Goal: Information Seeking & Learning: Learn about a topic

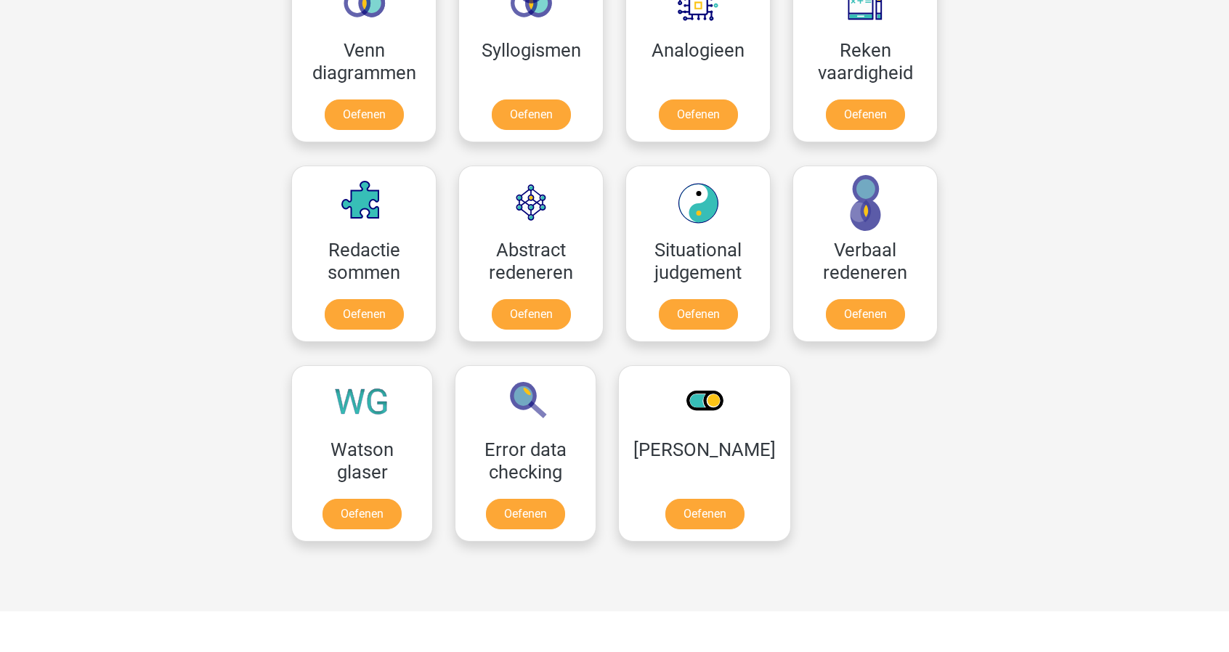
scroll to position [1019, 0]
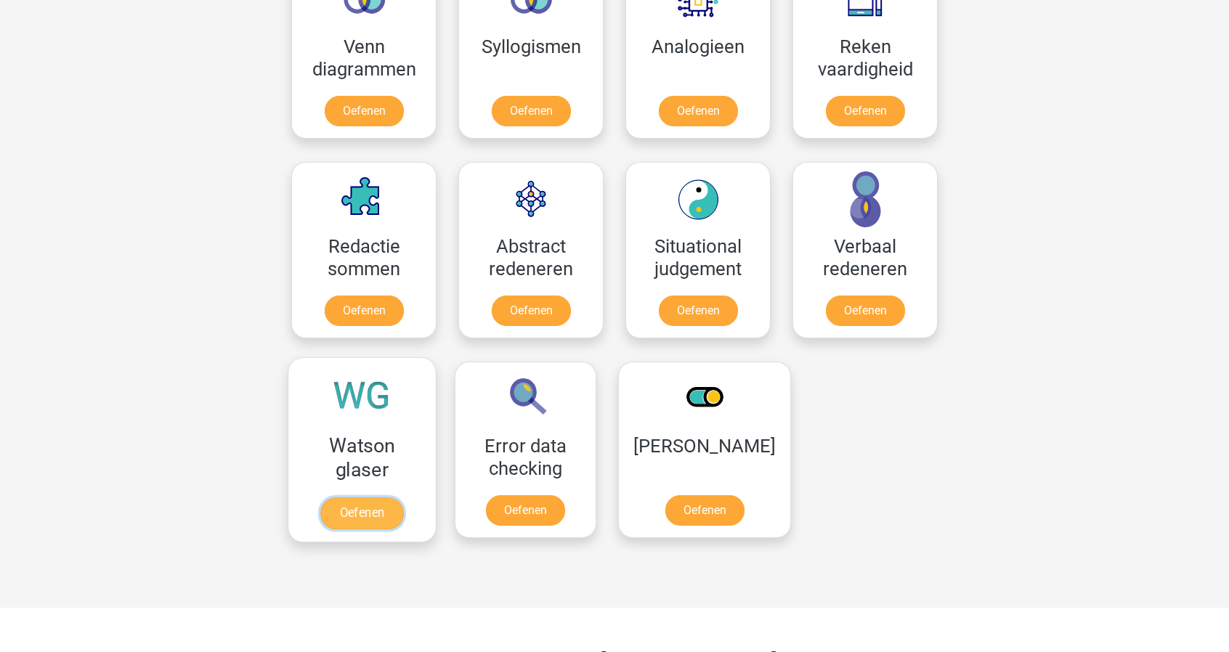
click at [346, 498] on link "Oefenen" at bounding box center [361, 514] width 83 height 32
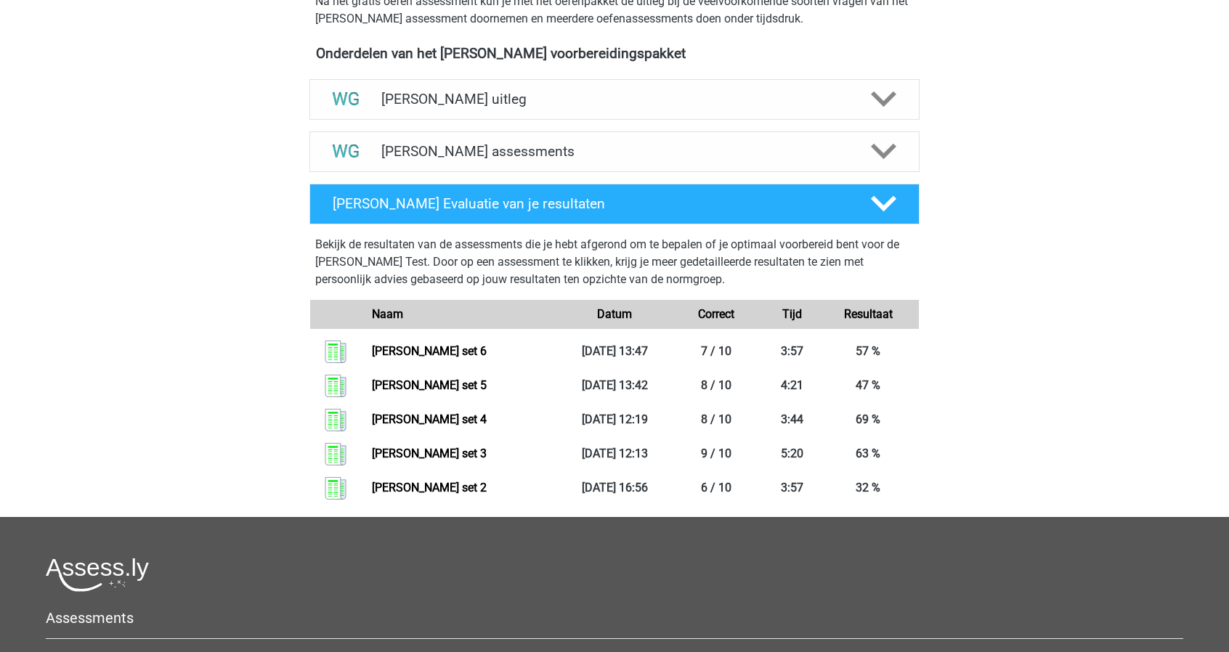
scroll to position [488, 0]
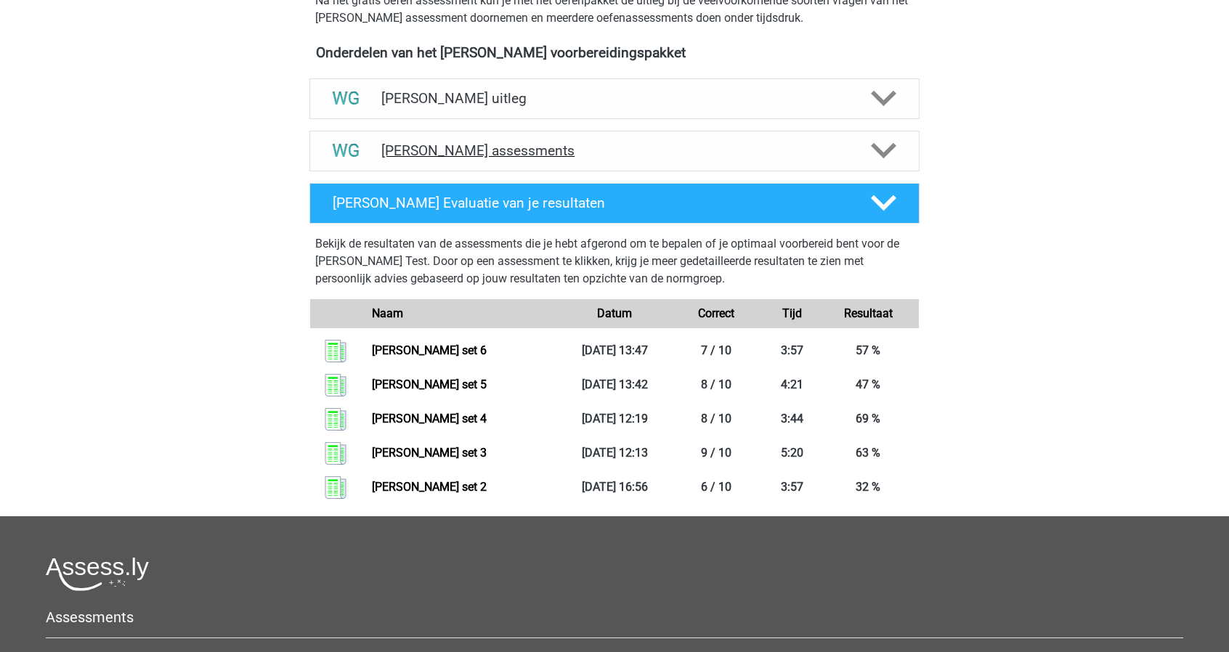
click at [450, 150] on h4 "Watson Glaser assessments" at bounding box center [614, 150] width 466 height 17
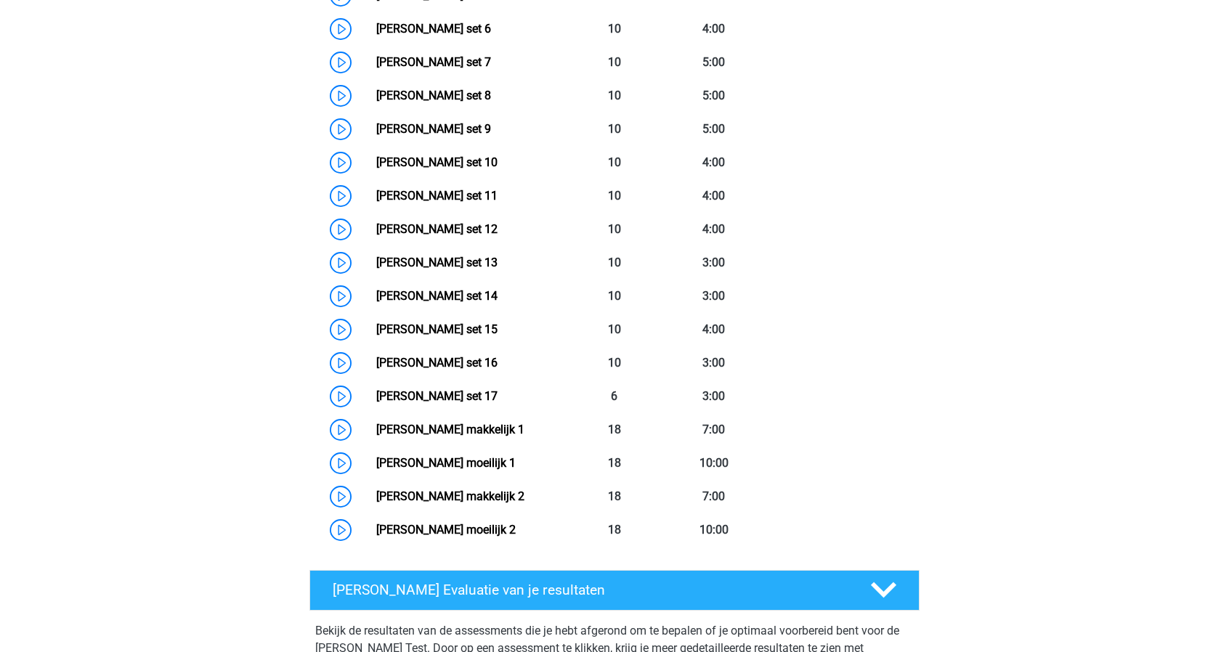
scroll to position [793, 0]
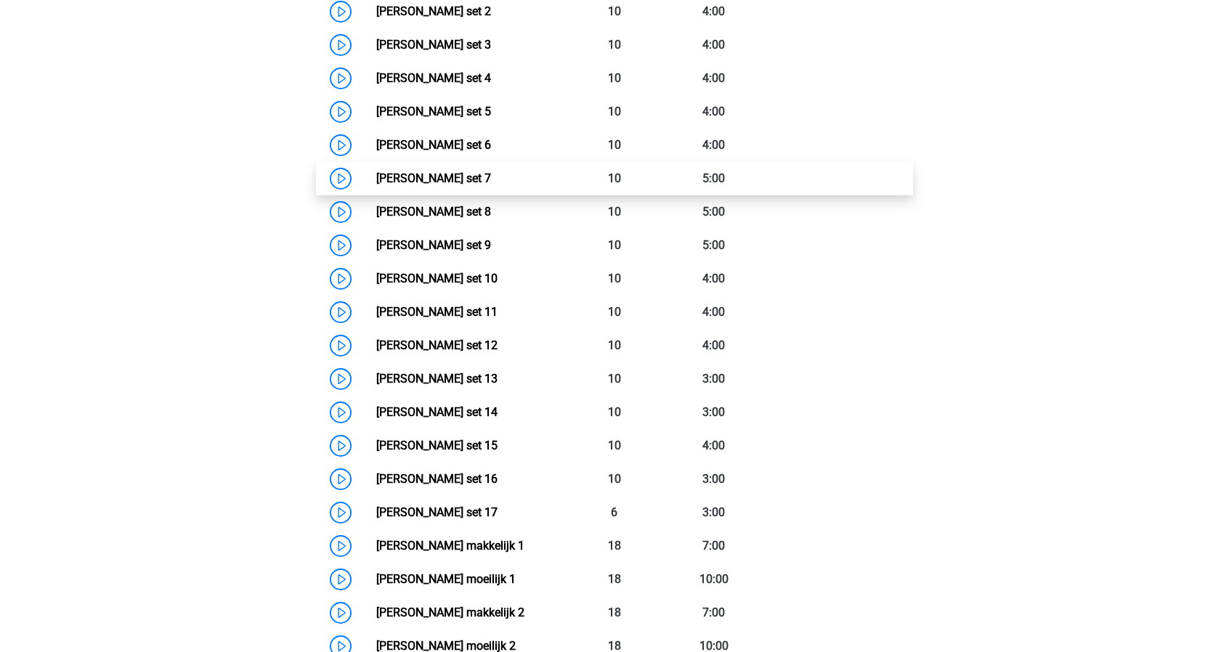
click at [417, 173] on link "Watson Glaser set 7" at bounding box center [433, 178] width 115 height 14
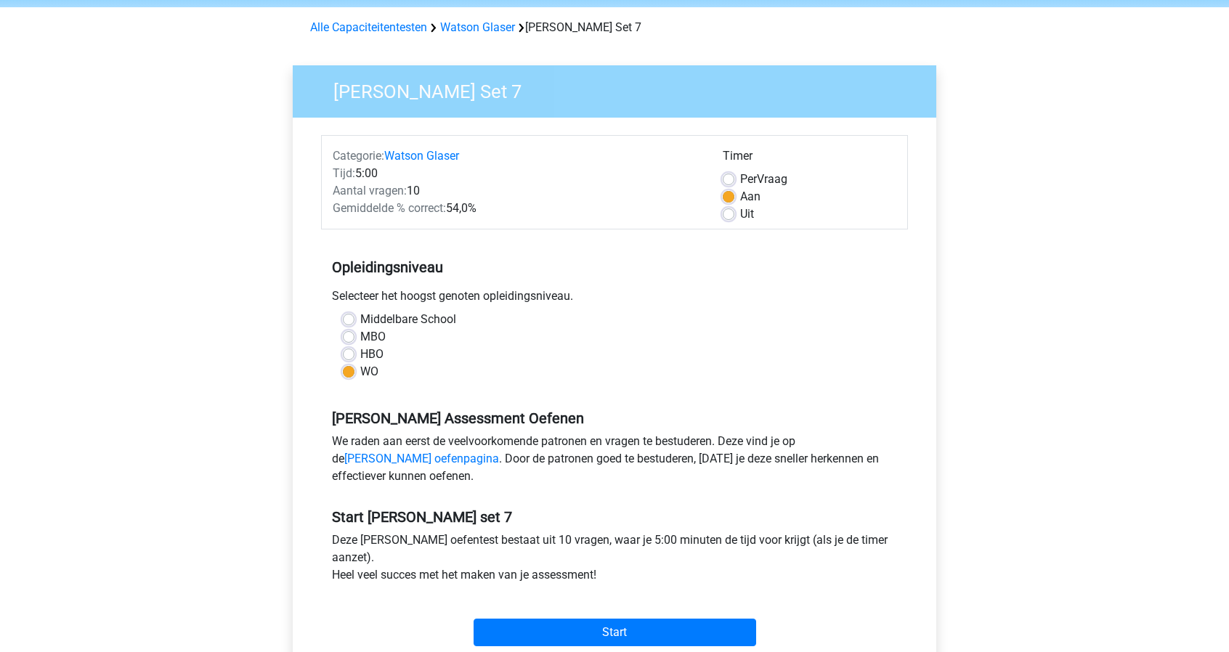
scroll to position [68, 0]
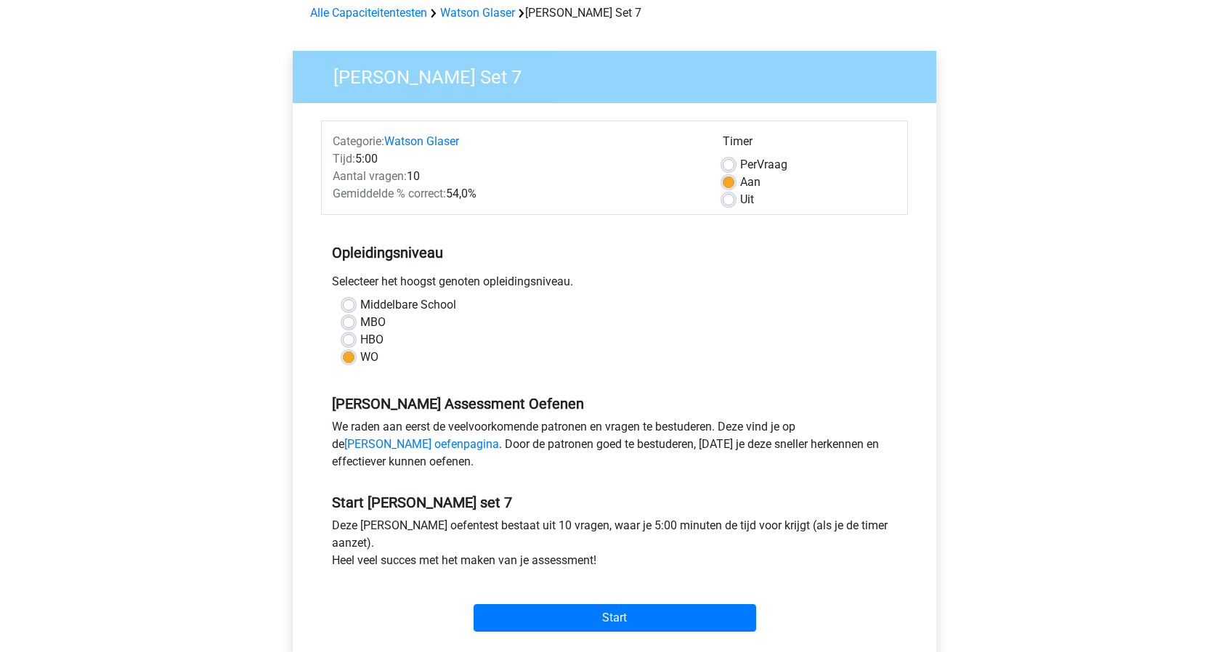
click at [740, 200] on label "Uit" at bounding box center [747, 199] width 14 height 17
click at [731, 200] on input "Uit" at bounding box center [729, 198] width 12 height 15
radio input "true"
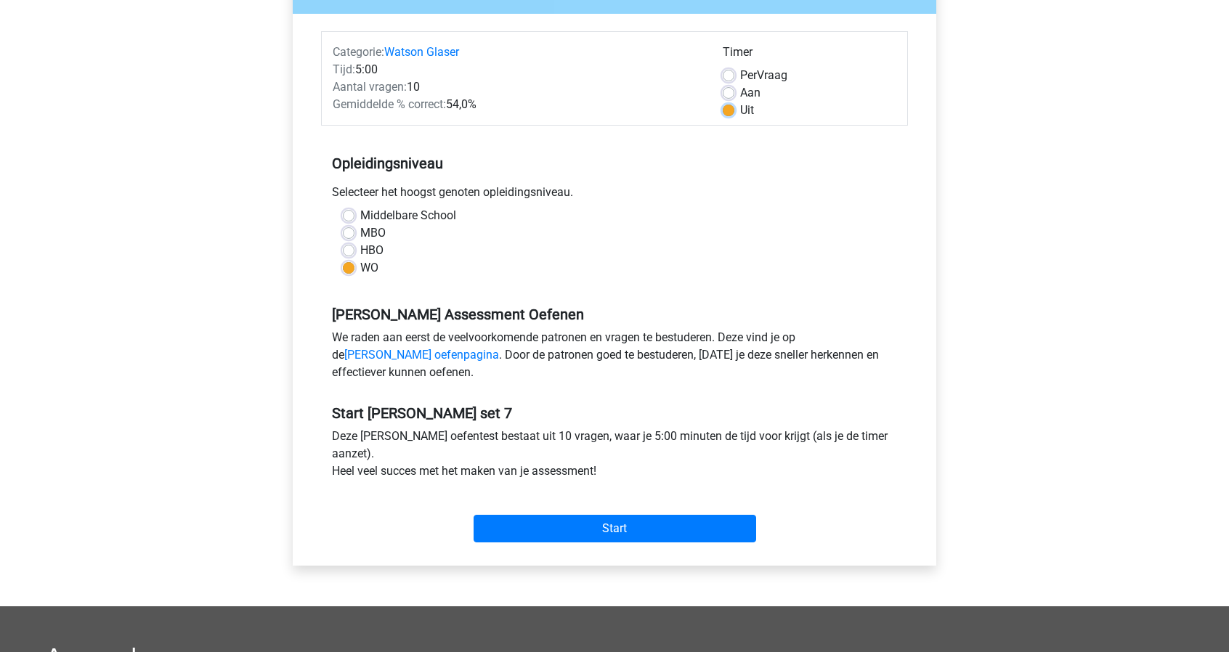
scroll to position [158, 0]
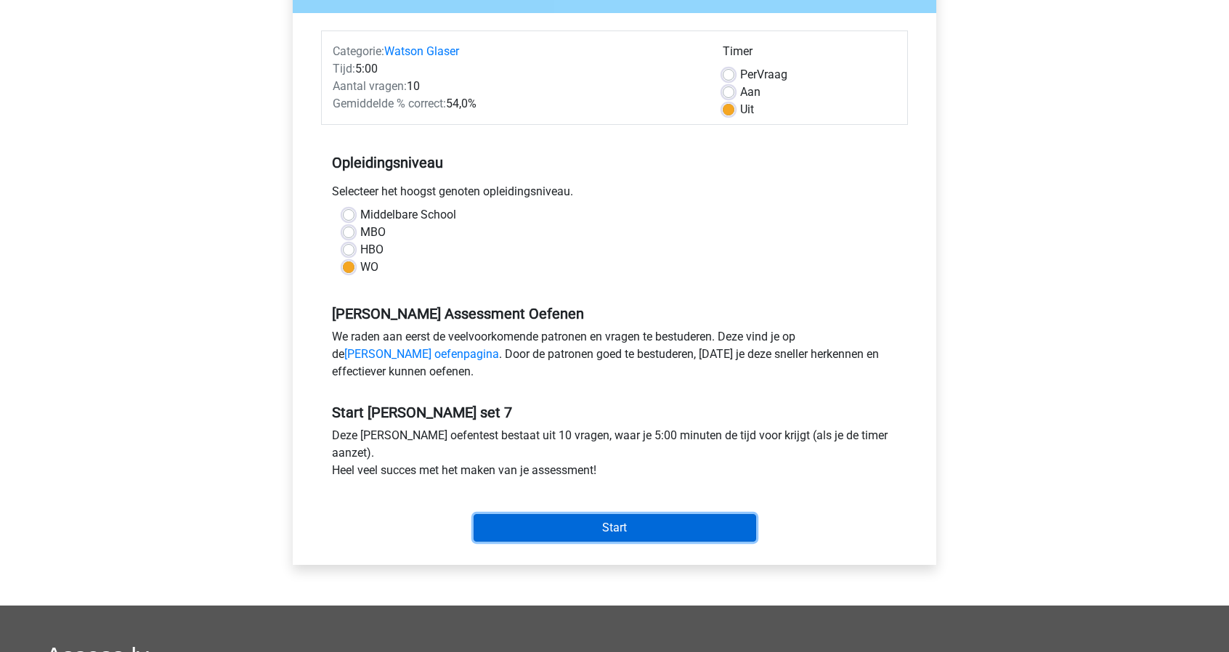
click at [567, 522] on input "Start" at bounding box center [615, 528] width 283 height 28
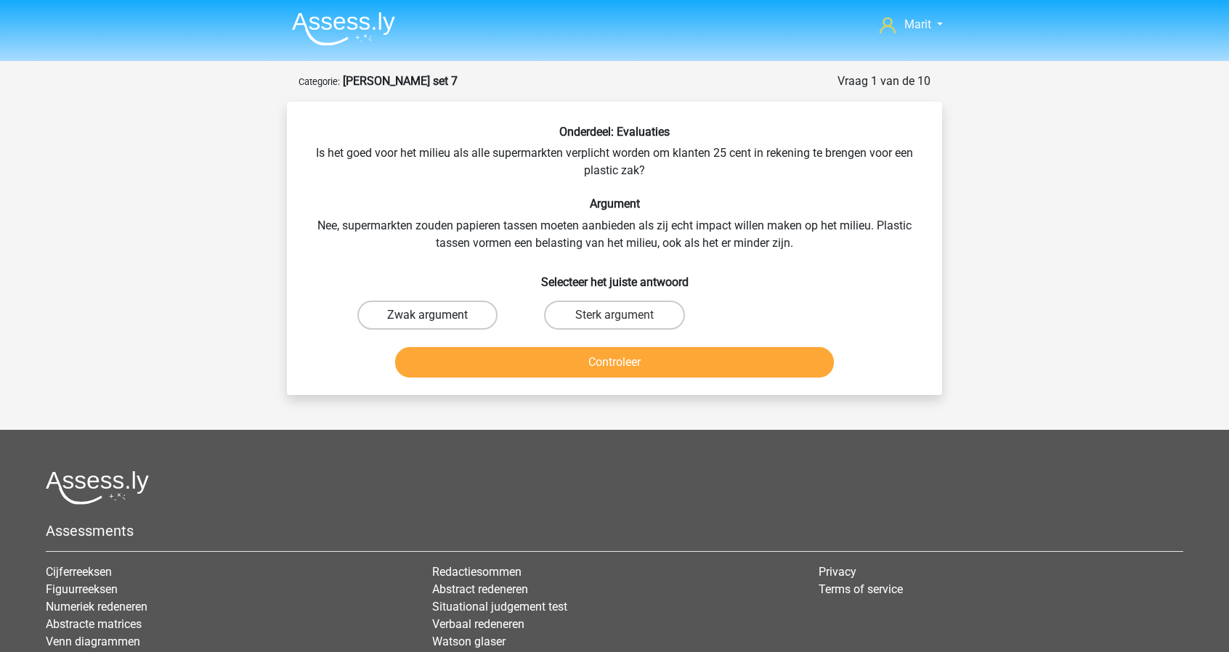
click at [452, 317] on label "Zwak argument" at bounding box center [427, 315] width 140 height 29
click at [437, 317] on input "Zwak argument" at bounding box center [432, 319] width 9 height 9
radio input "true"
click at [559, 379] on div "Controleer" at bounding box center [614, 365] width 561 height 36
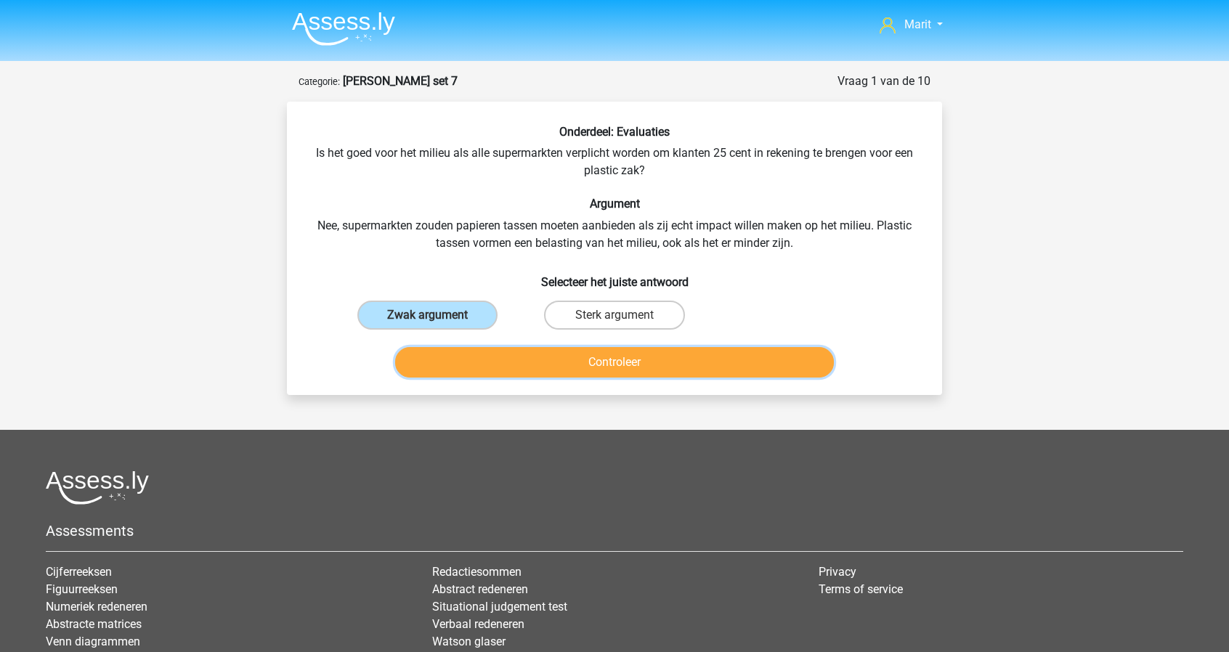
click at [564, 369] on button "Controleer" at bounding box center [615, 362] width 440 height 31
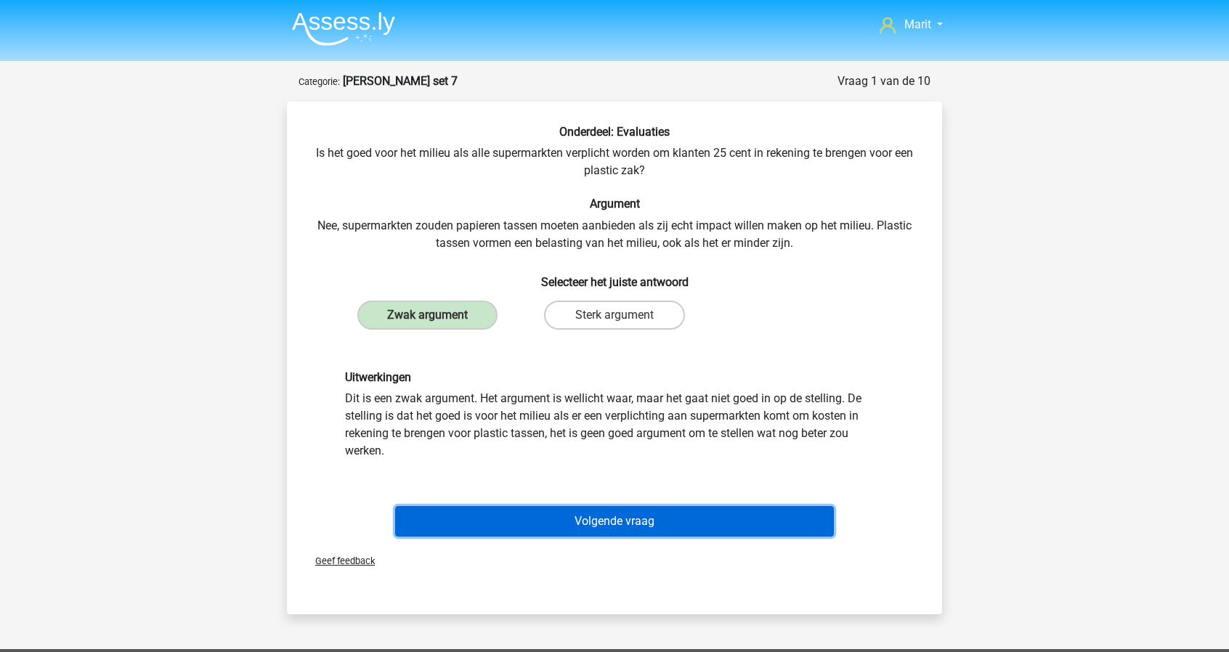
click at [559, 521] on button "Volgende vraag" at bounding box center [615, 521] width 440 height 31
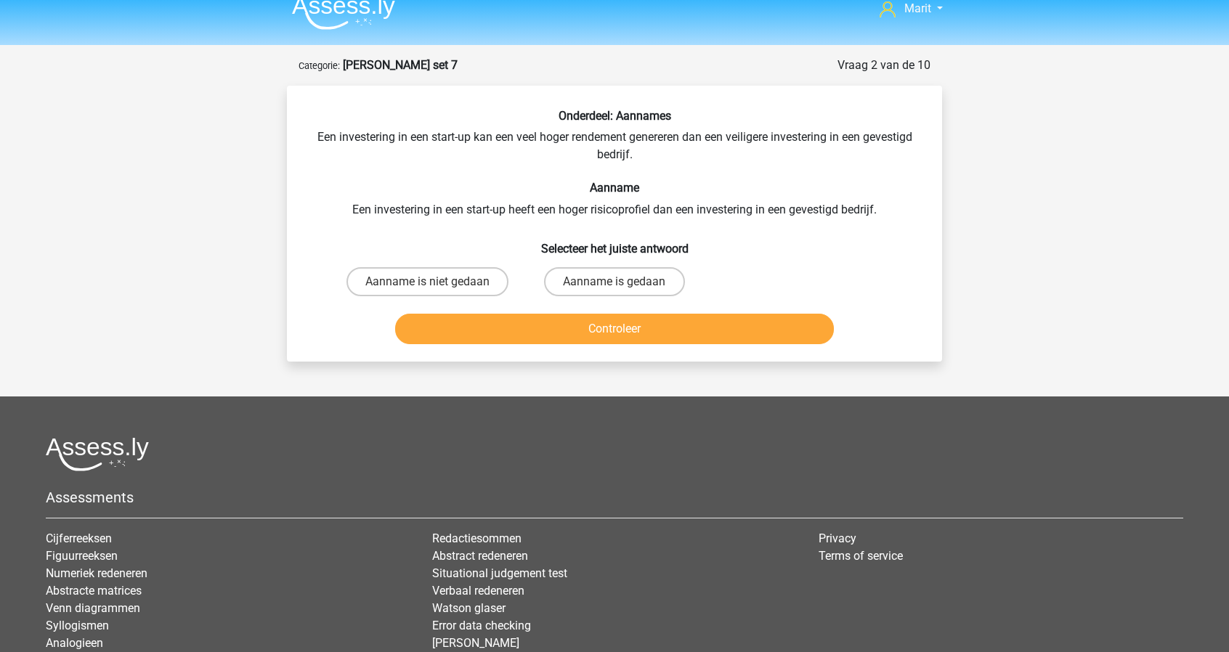
scroll to position [15, 0]
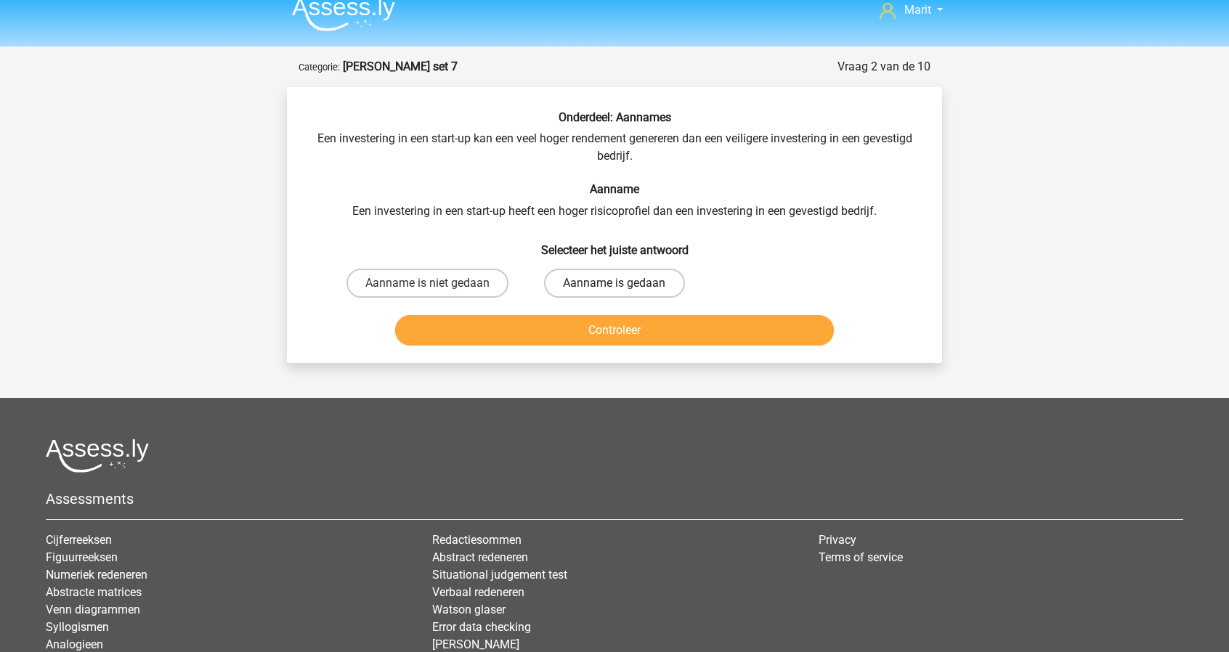
click at [599, 279] on label "Aanname is gedaan" at bounding box center [614, 283] width 140 height 29
click at [615, 283] on input "Aanname is gedaan" at bounding box center [619, 287] width 9 height 9
radio input "true"
click at [618, 329] on button "Controleer" at bounding box center [615, 330] width 440 height 31
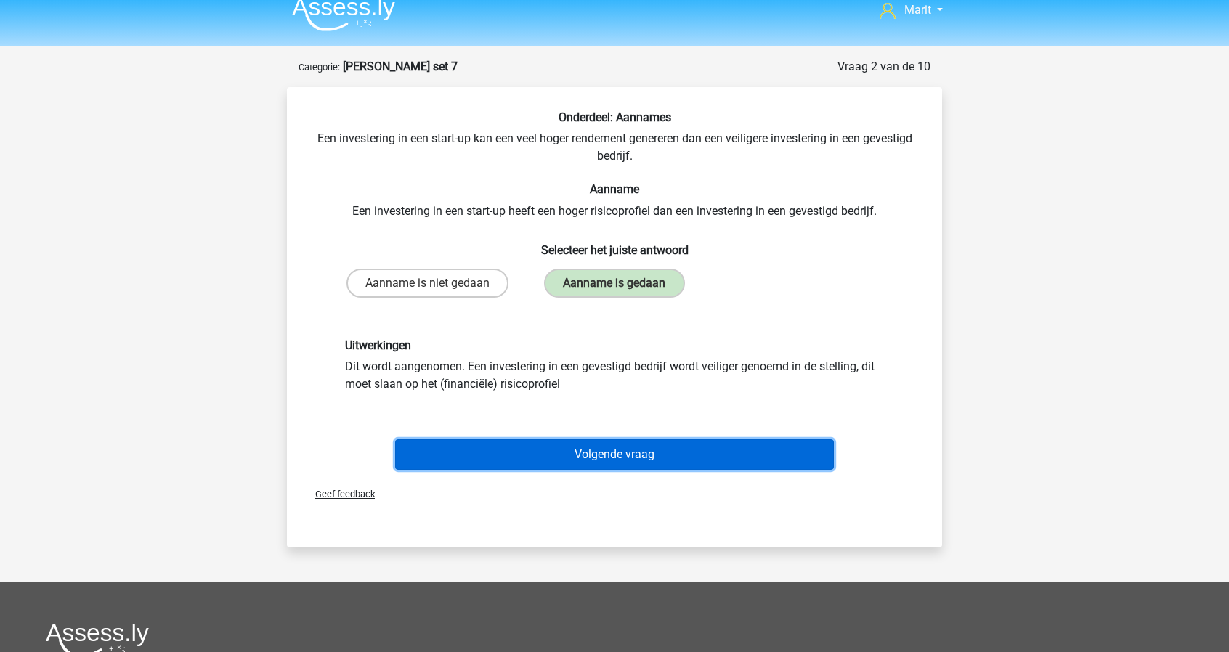
click at [611, 450] on button "Volgende vraag" at bounding box center [615, 455] width 440 height 31
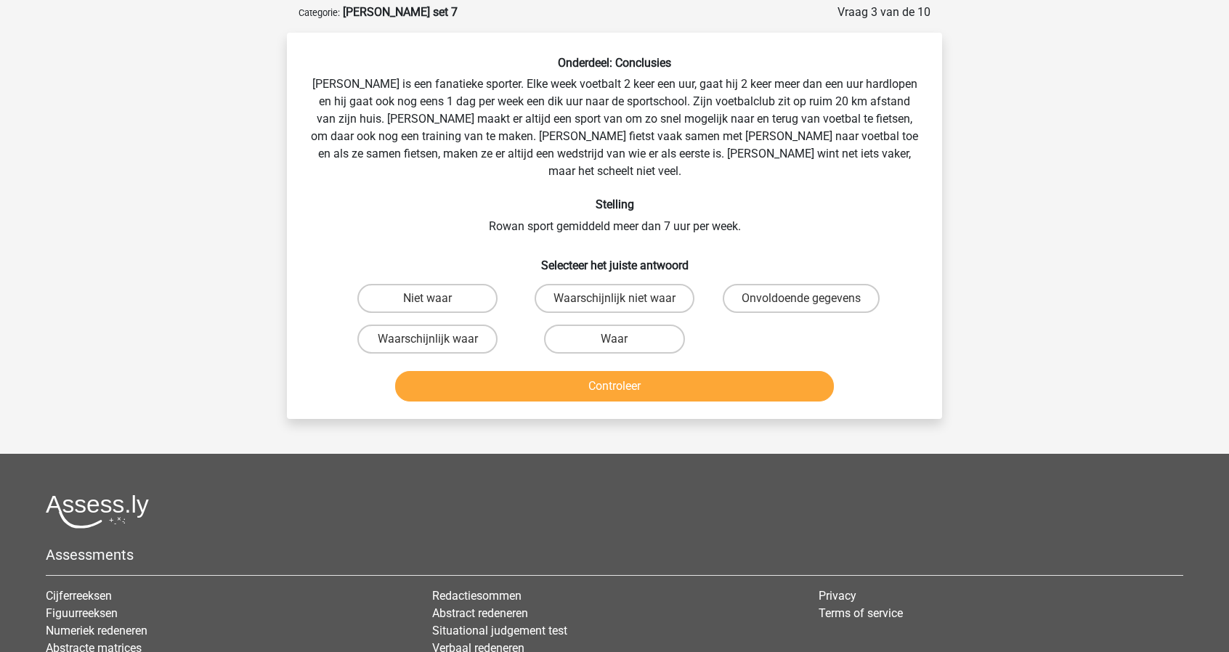
scroll to position [73, 0]
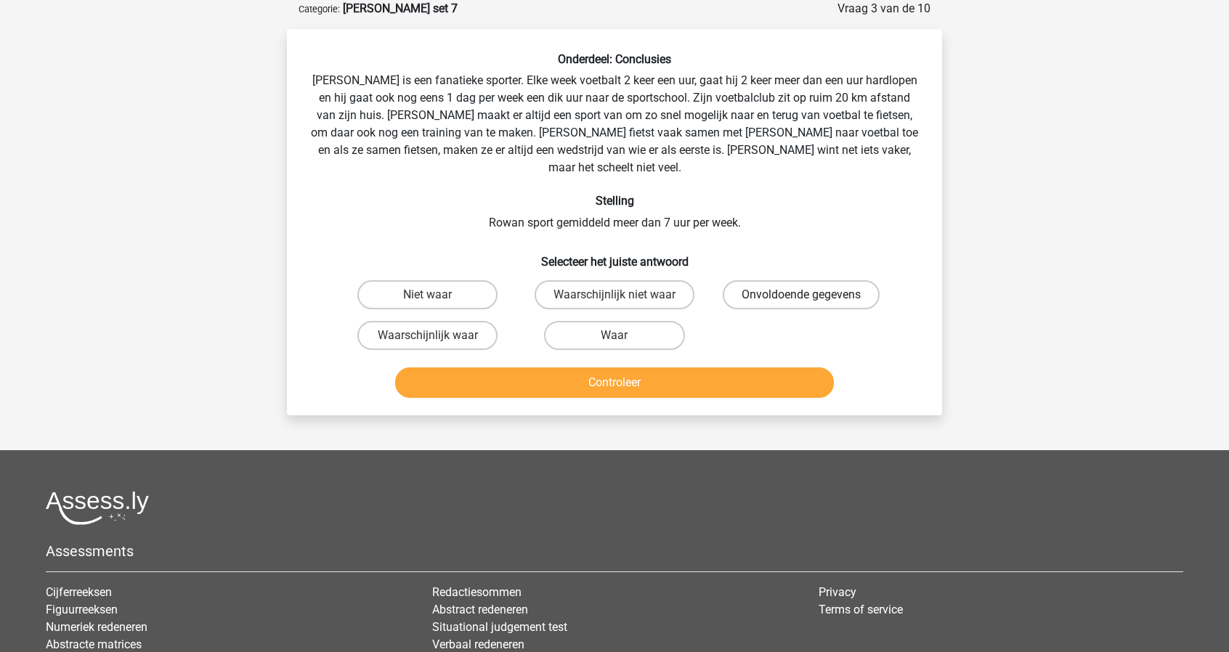
click at [775, 280] on label "Onvoldoende gegevens" at bounding box center [801, 294] width 157 height 29
click at [801, 295] on input "Onvoldoende gegevens" at bounding box center [805, 299] width 9 height 9
radio input "true"
click at [711, 376] on button "Controleer" at bounding box center [615, 383] width 440 height 31
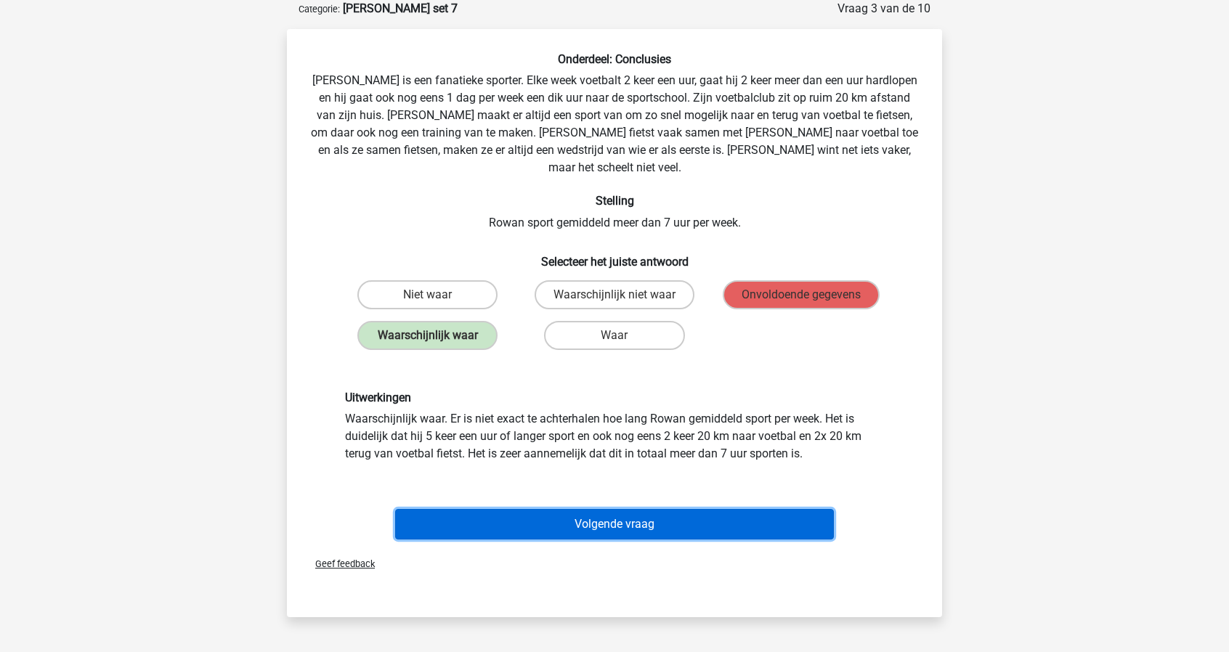
click at [620, 511] on button "Volgende vraag" at bounding box center [615, 524] width 440 height 31
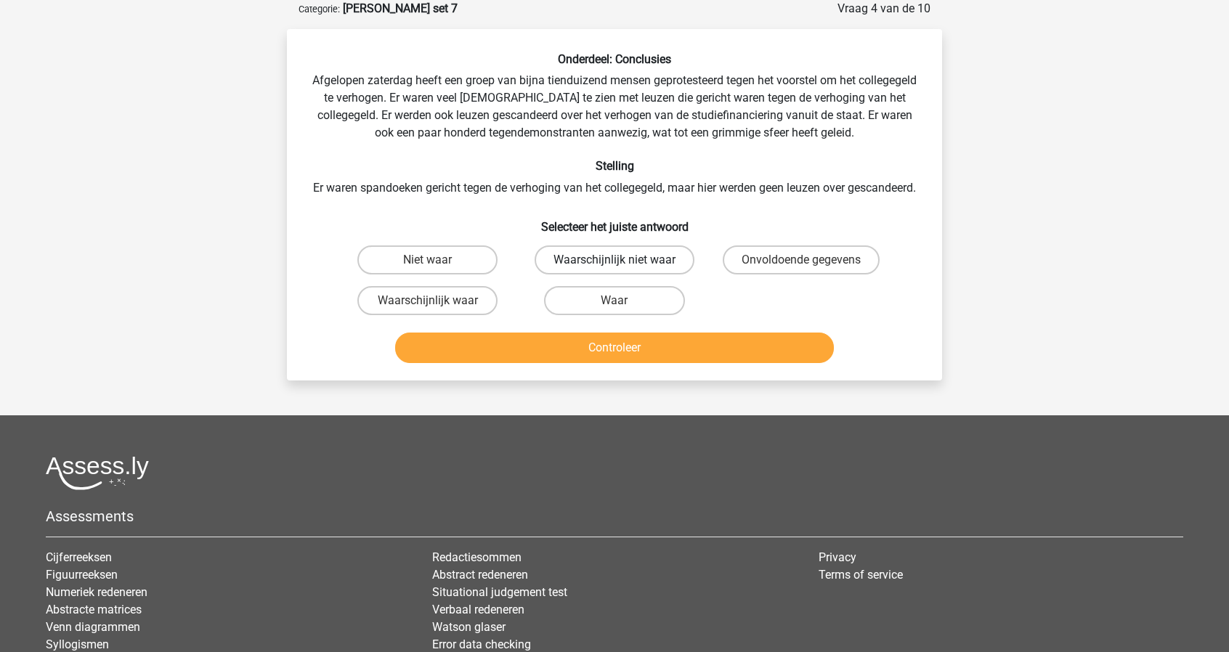
click at [598, 275] on label "Waarschijnlijk niet waar" at bounding box center [615, 260] width 160 height 29
click at [615, 270] on input "Waarschijnlijk niet waar" at bounding box center [619, 264] width 9 height 9
radio input "true"
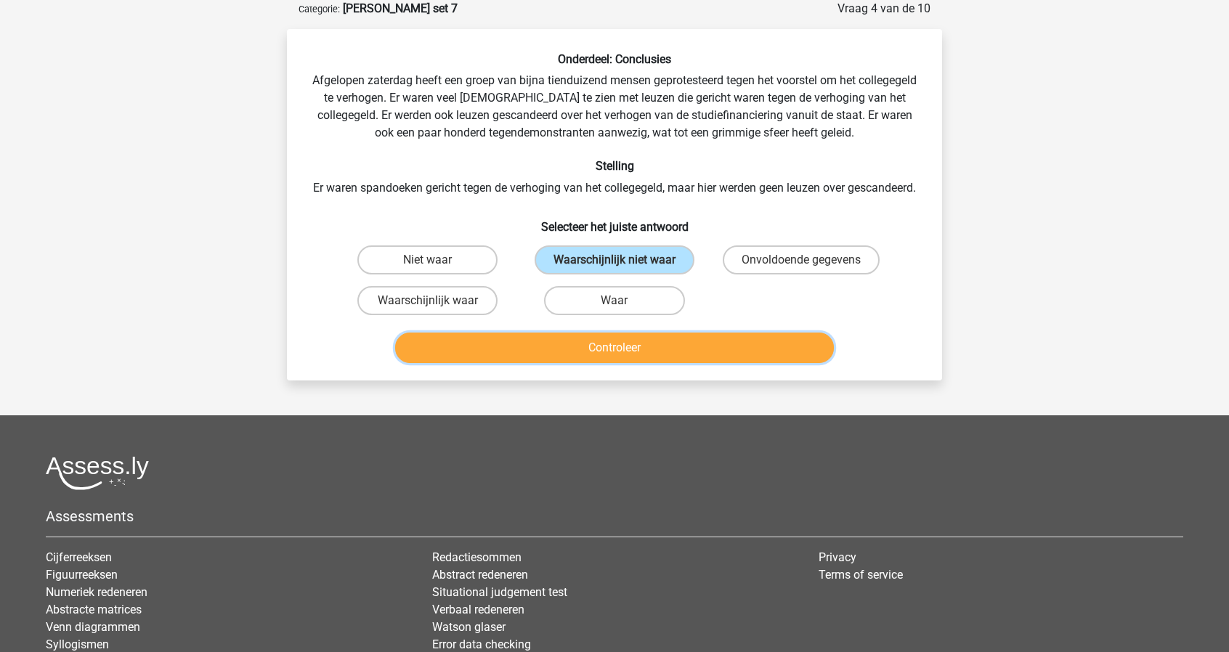
click at [597, 354] on button "Controleer" at bounding box center [615, 348] width 440 height 31
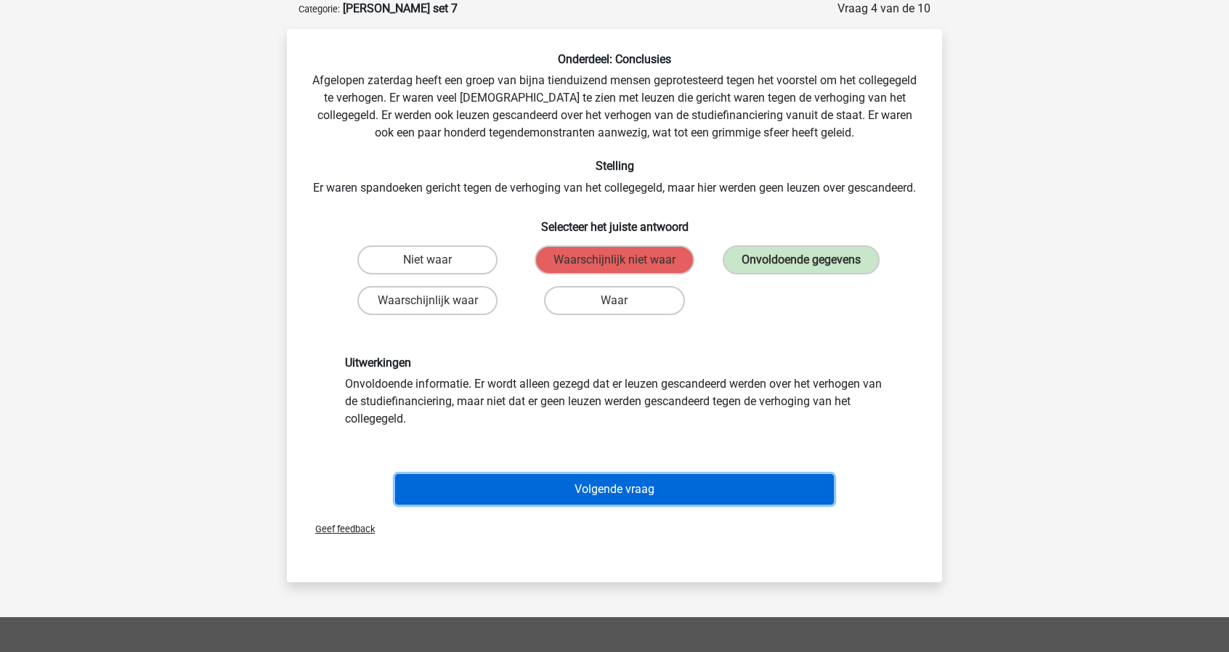
click at [673, 501] on button "Volgende vraag" at bounding box center [615, 489] width 440 height 31
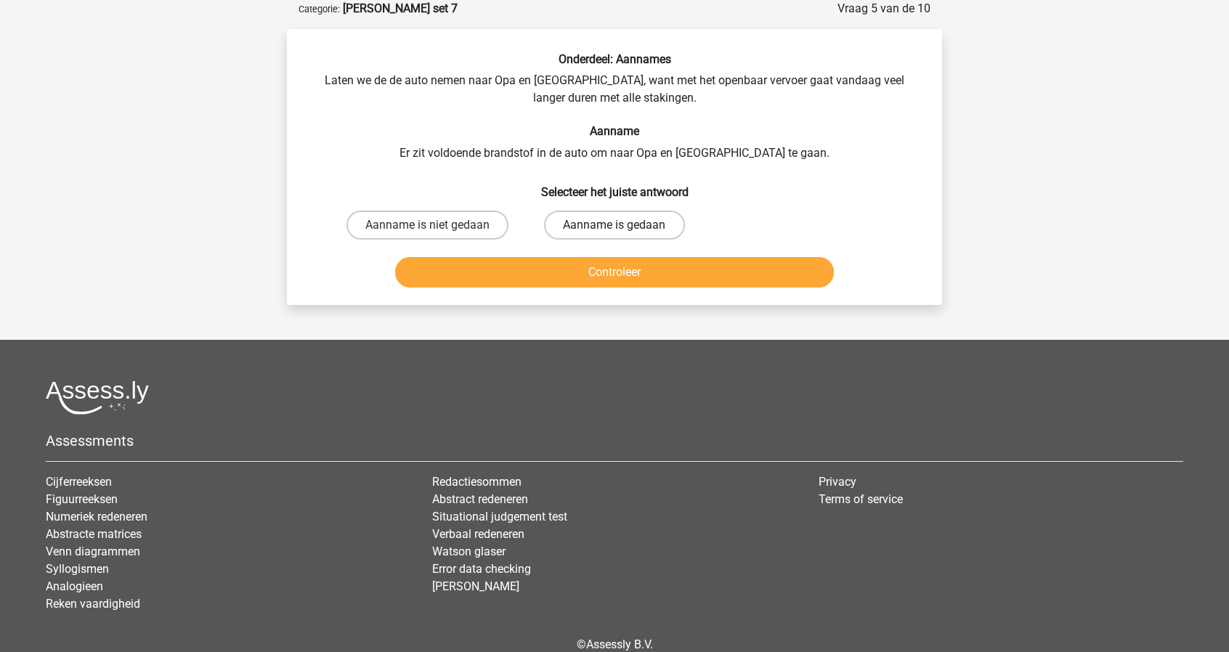
click at [590, 239] on label "Aanname is gedaan" at bounding box center [614, 225] width 140 height 29
click at [615, 235] on input "Aanname is gedaan" at bounding box center [619, 229] width 9 height 9
radio input "true"
click at [594, 261] on button "Controleer" at bounding box center [615, 272] width 440 height 31
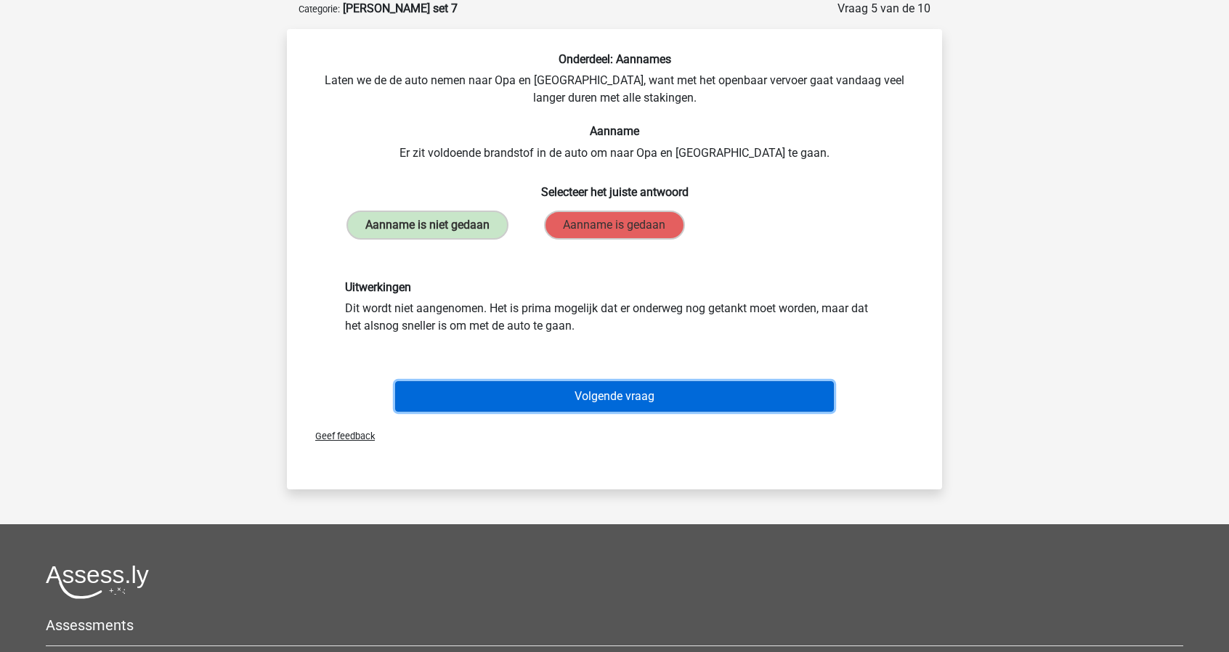
click at [566, 395] on button "Volgende vraag" at bounding box center [615, 396] width 440 height 31
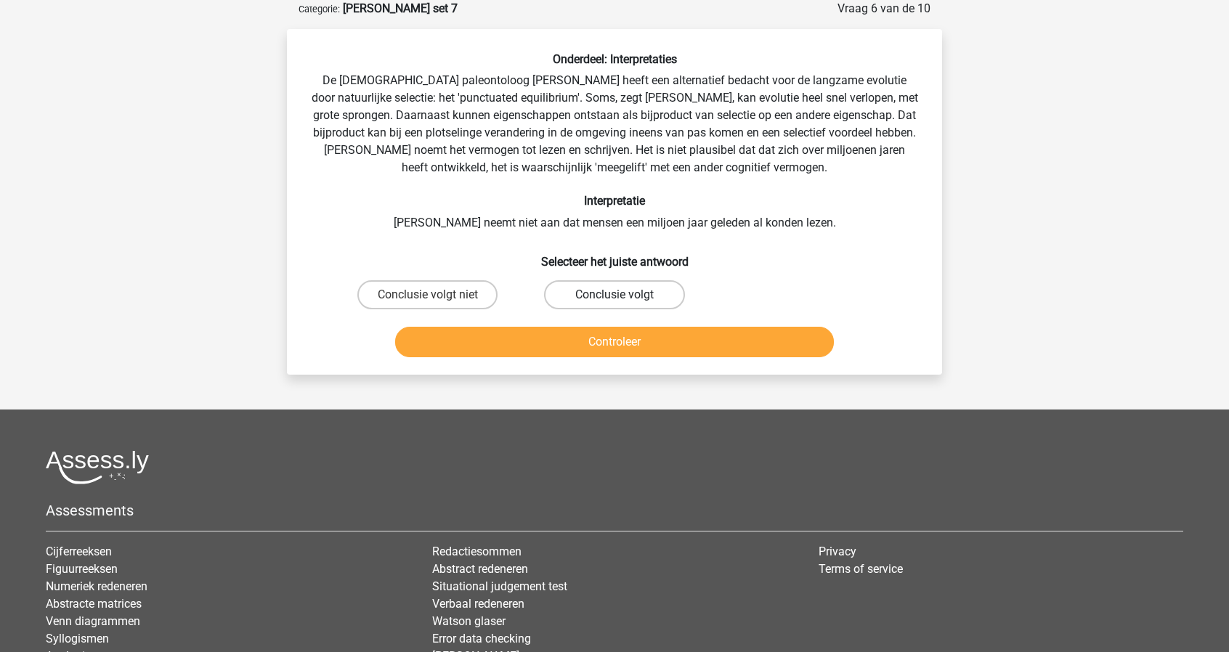
click at [660, 292] on label "Conclusie volgt" at bounding box center [614, 294] width 140 height 29
click at [624, 295] on input "Conclusie volgt" at bounding box center [619, 299] width 9 height 9
radio input "true"
click at [455, 298] on label "Conclusie volgt niet" at bounding box center [427, 294] width 140 height 29
click at [437, 298] on input "Conclusie volgt niet" at bounding box center [432, 299] width 9 height 9
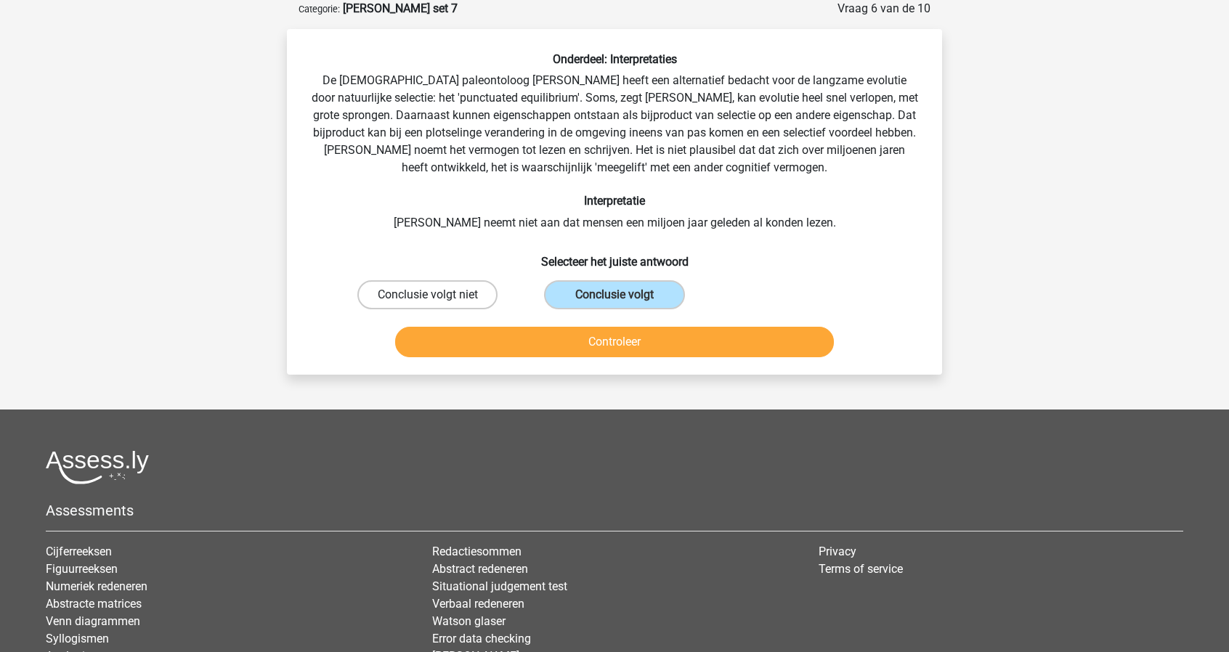
radio input "true"
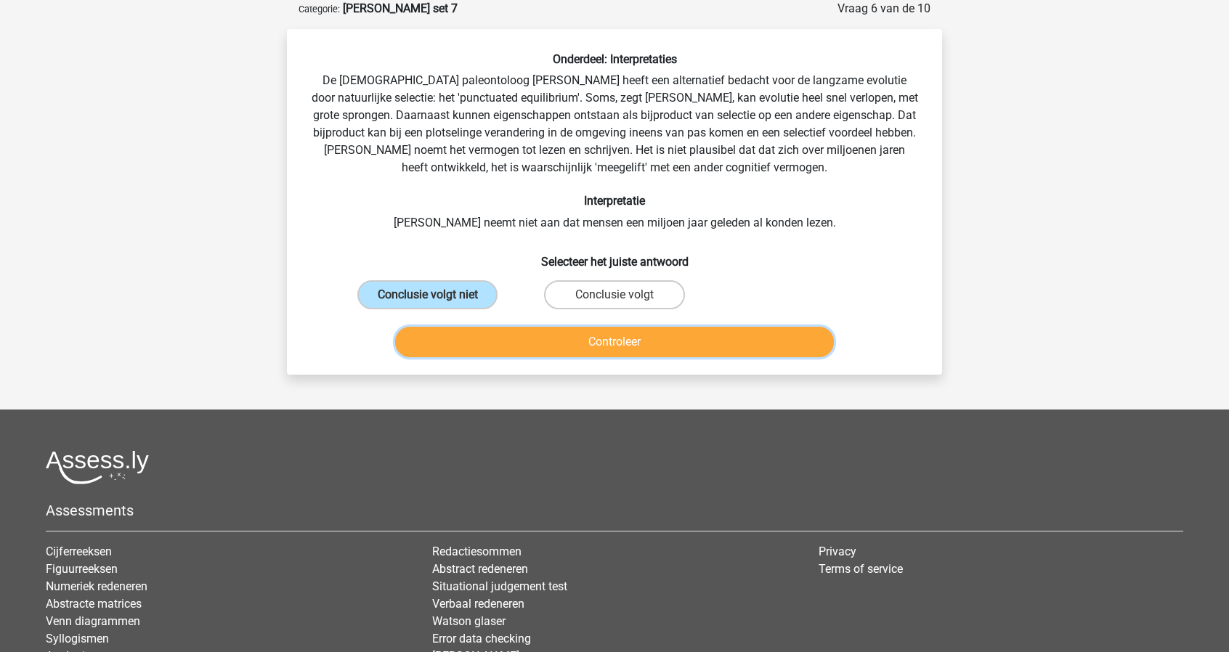
click at [634, 341] on button "Controleer" at bounding box center [615, 342] width 440 height 31
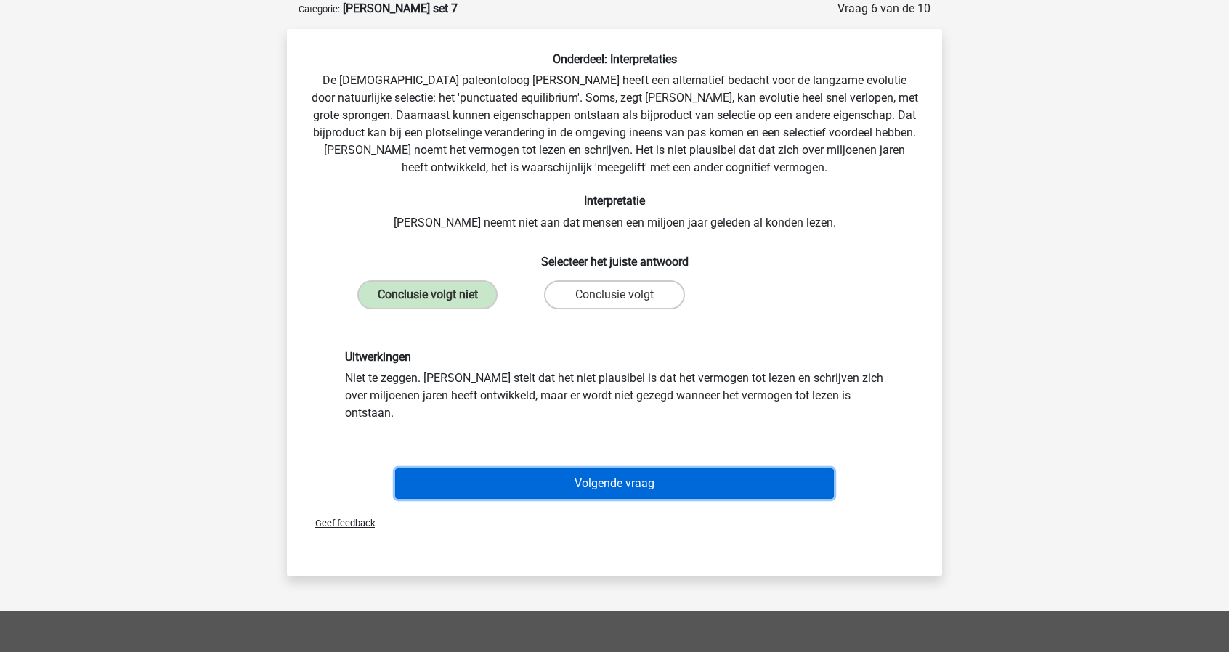
click at [613, 473] on button "Volgende vraag" at bounding box center [615, 484] width 440 height 31
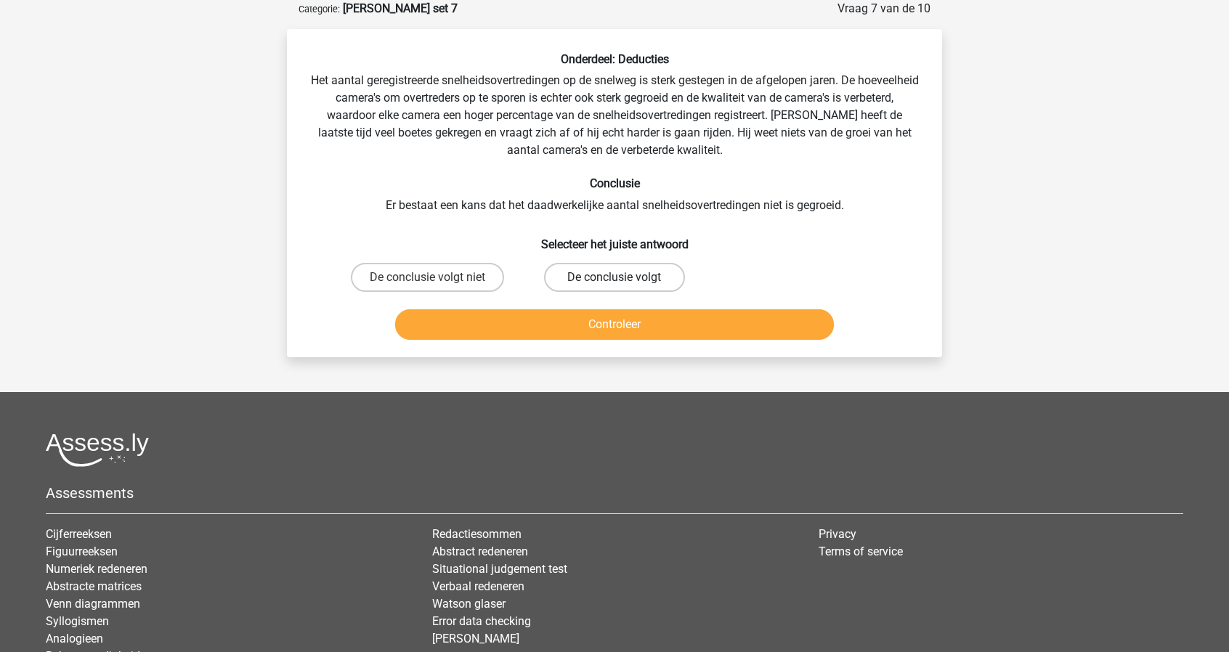
click at [606, 278] on label "De conclusie volgt" at bounding box center [614, 277] width 140 height 29
click at [615, 278] on input "De conclusie volgt" at bounding box center [619, 282] width 9 height 9
radio input "true"
click at [648, 321] on button "Controleer" at bounding box center [615, 325] width 440 height 31
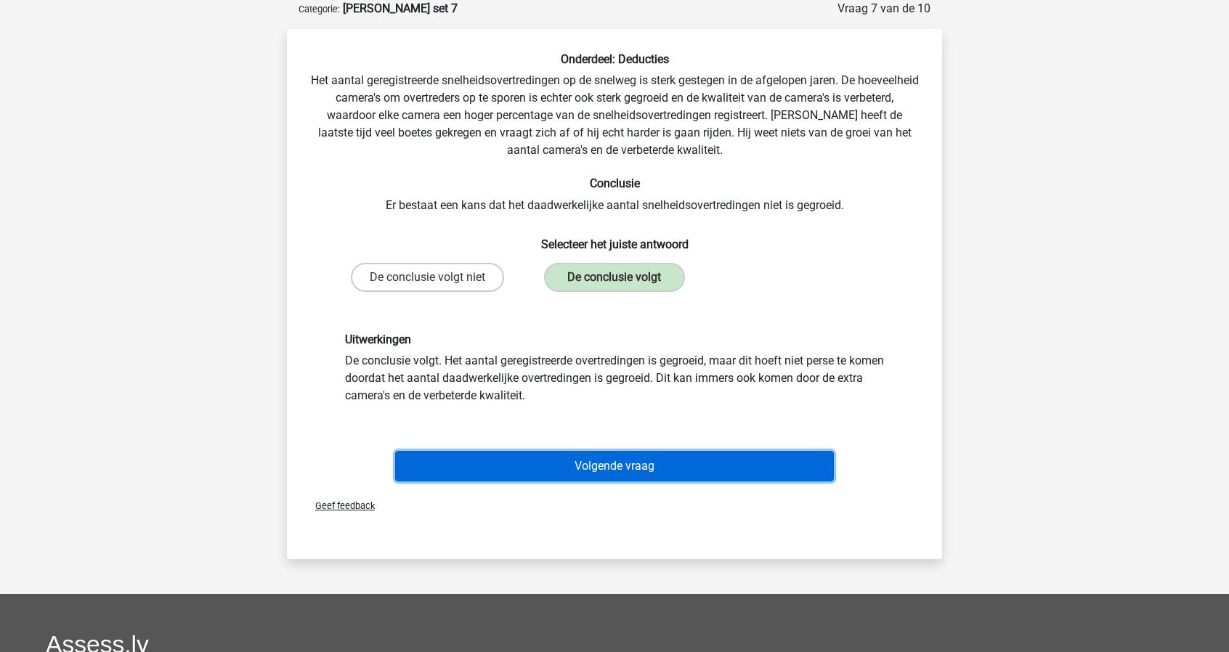
click at [644, 461] on button "Volgende vraag" at bounding box center [615, 466] width 440 height 31
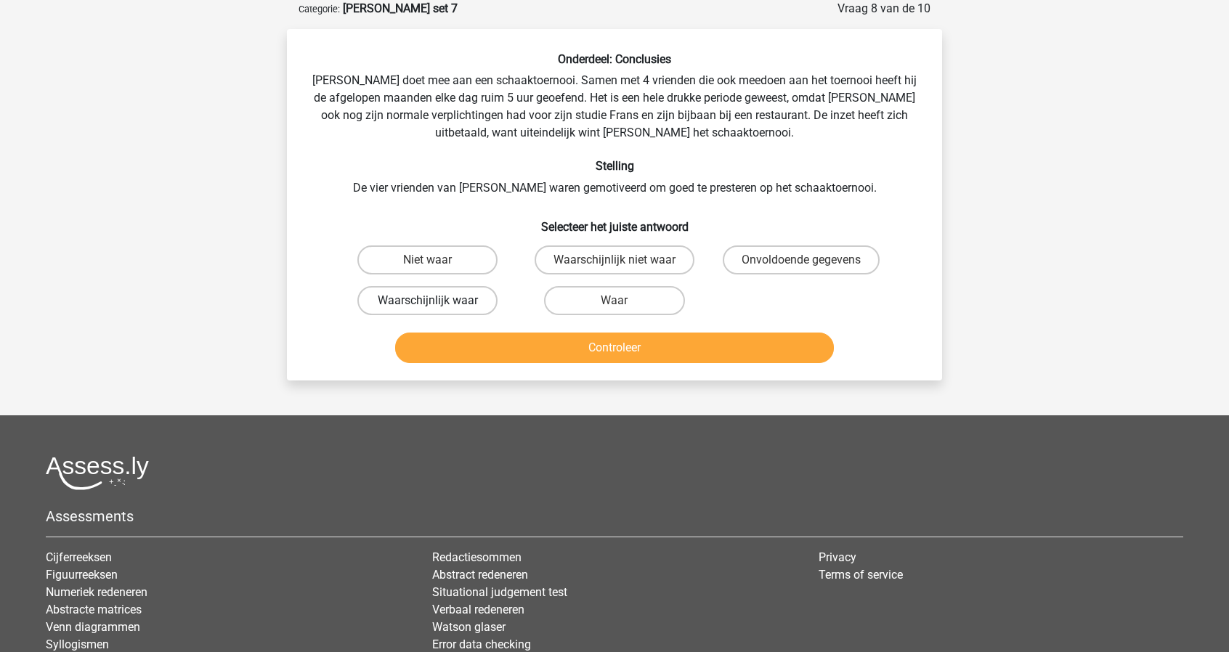
click at [465, 298] on label "Waarschijnlijk waar" at bounding box center [427, 300] width 140 height 29
click at [437, 301] on input "Waarschijnlijk waar" at bounding box center [432, 305] width 9 height 9
radio input "true"
click at [629, 363] on button "Controleer" at bounding box center [615, 348] width 440 height 31
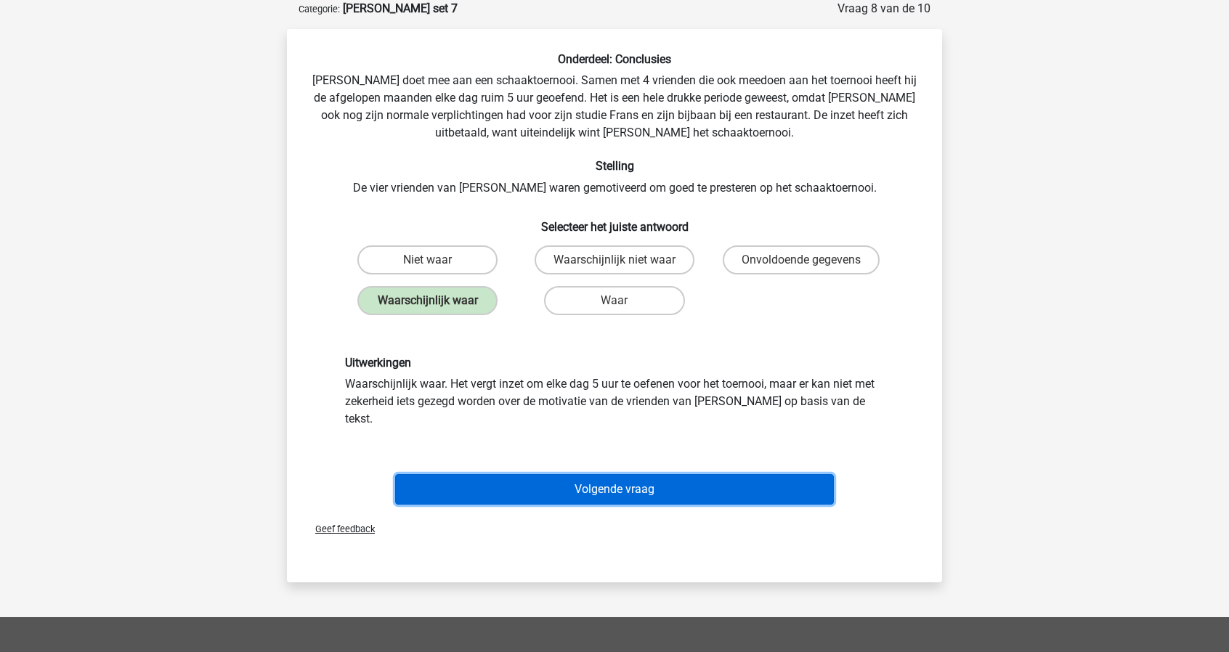
click at [616, 474] on button "Volgende vraag" at bounding box center [615, 489] width 440 height 31
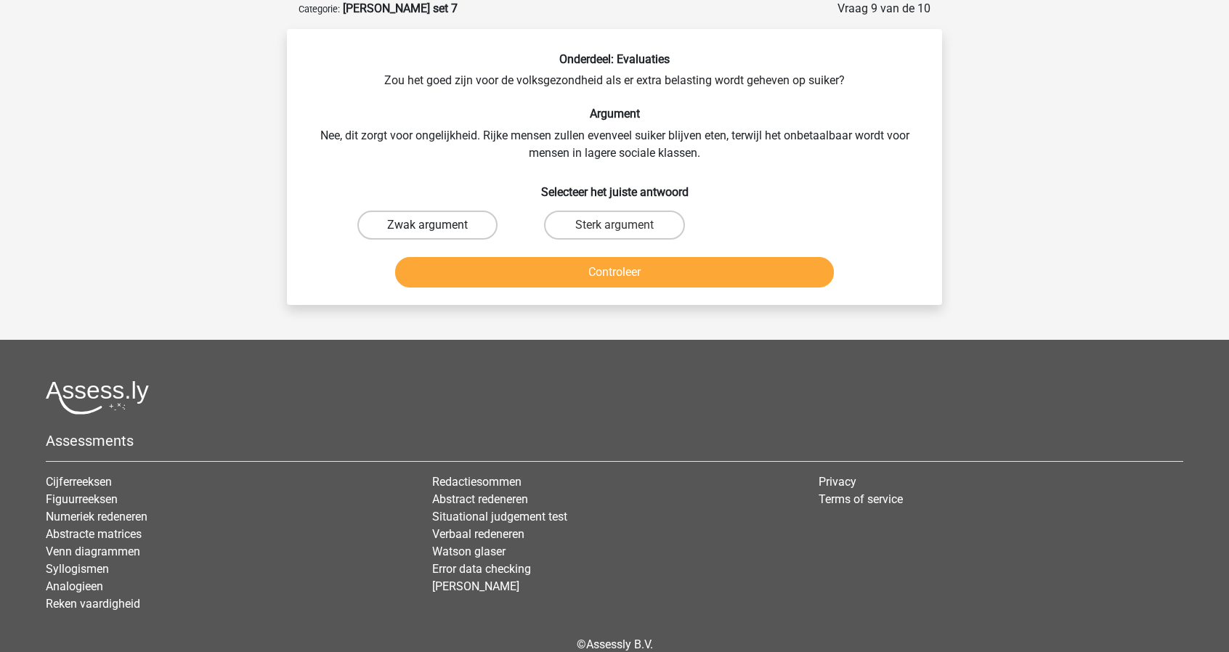
click at [464, 233] on label "Zwak argument" at bounding box center [427, 225] width 140 height 29
click at [437, 233] on input "Zwak argument" at bounding box center [432, 229] width 9 height 9
radio input "true"
click at [565, 276] on button "Controleer" at bounding box center [615, 272] width 440 height 31
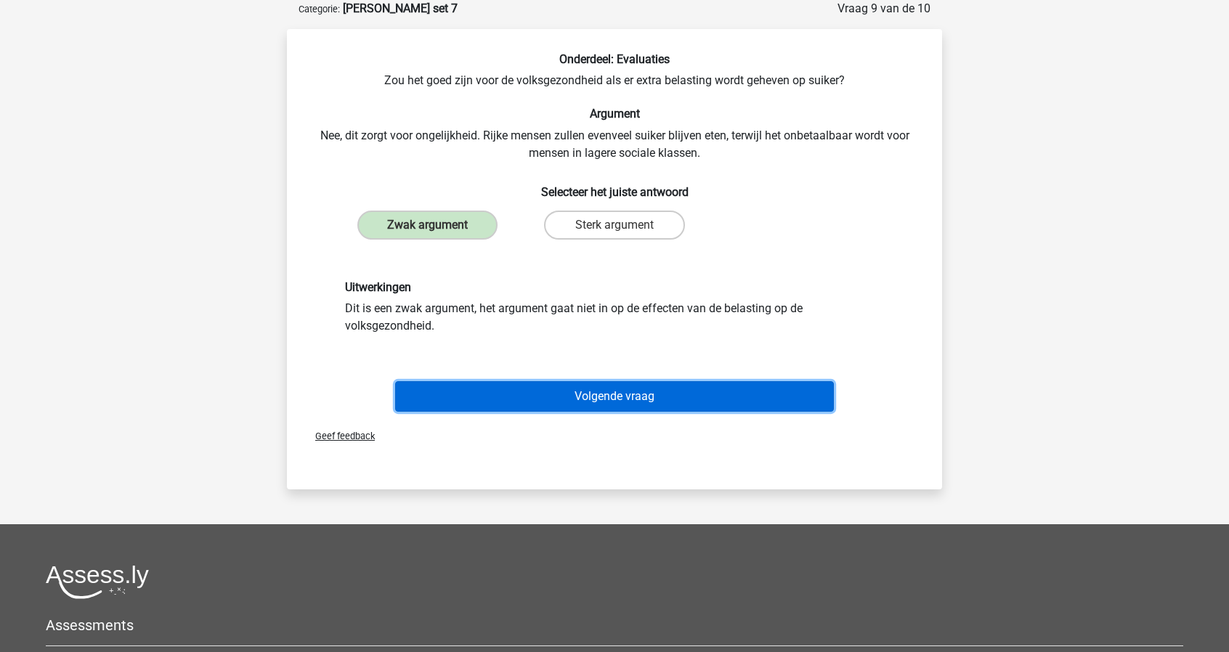
click at [577, 383] on button "Volgende vraag" at bounding box center [615, 396] width 440 height 31
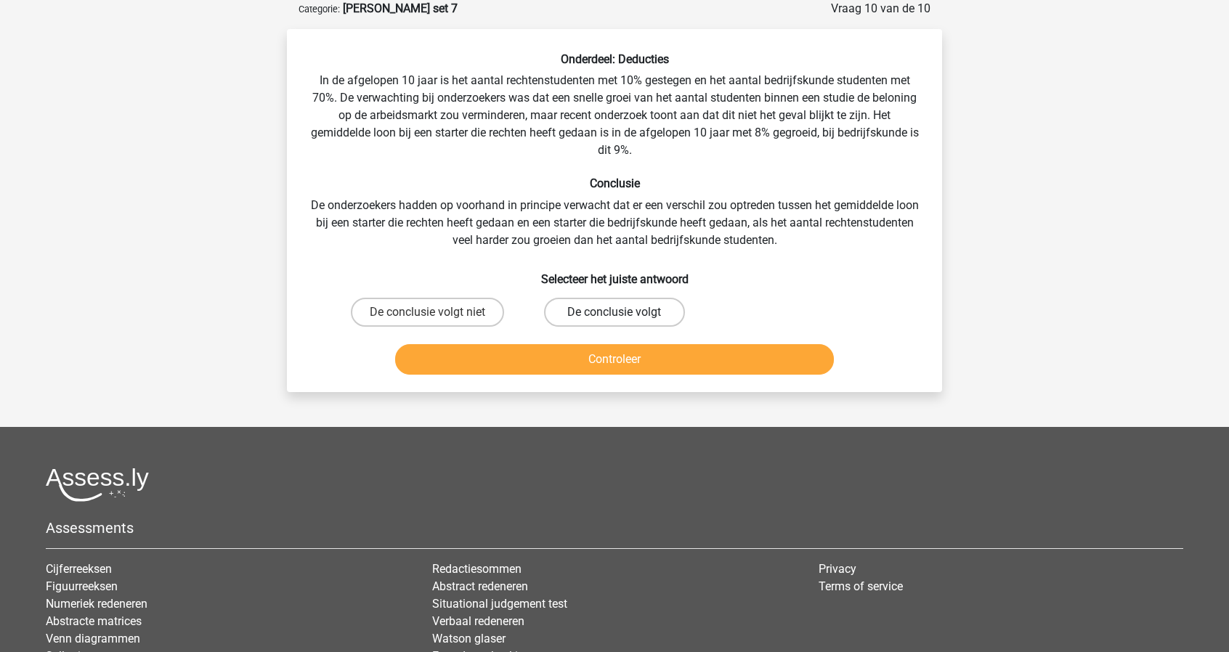
click at [588, 315] on label "De conclusie volgt" at bounding box center [614, 312] width 140 height 29
click at [615, 315] on input "De conclusie volgt" at bounding box center [619, 316] width 9 height 9
radio input "true"
drag, startPoint x: 588, startPoint y: 315, endPoint x: 583, endPoint y: 153, distance: 161.4
click at [583, 153] on div "Onderdeel: Deducties In de afgelopen 10 jaar is het aantal rechtenstudenten met…" at bounding box center [615, 216] width 644 height 328
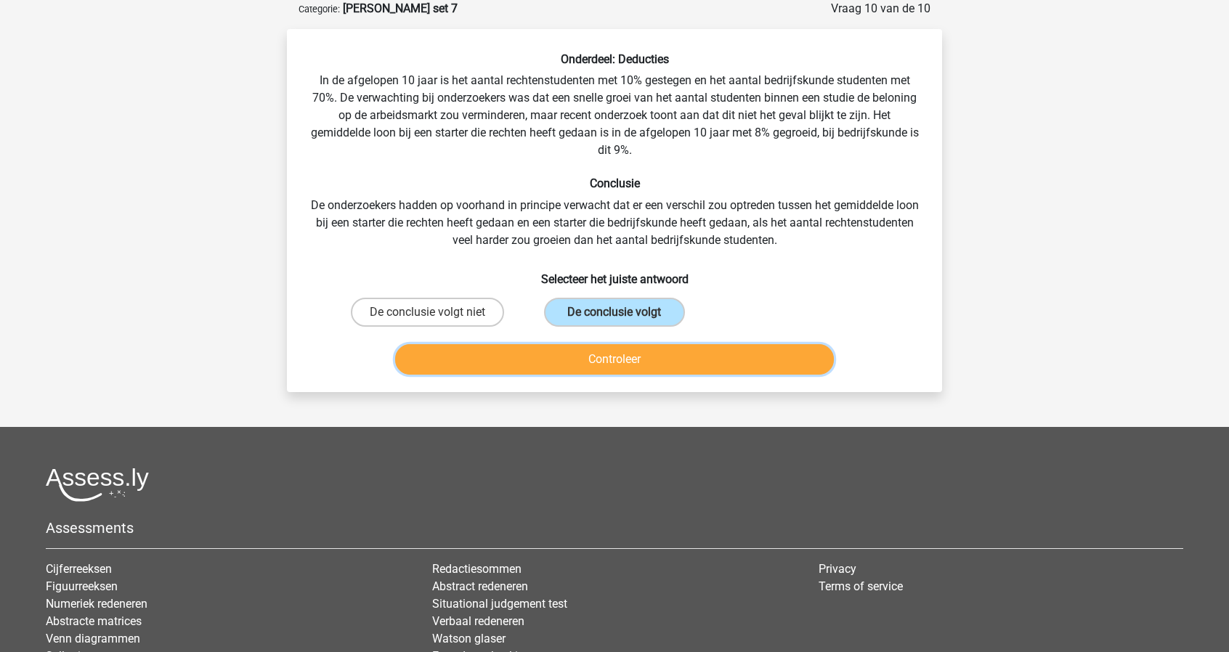
click at [569, 359] on button "Controleer" at bounding box center [615, 359] width 440 height 31
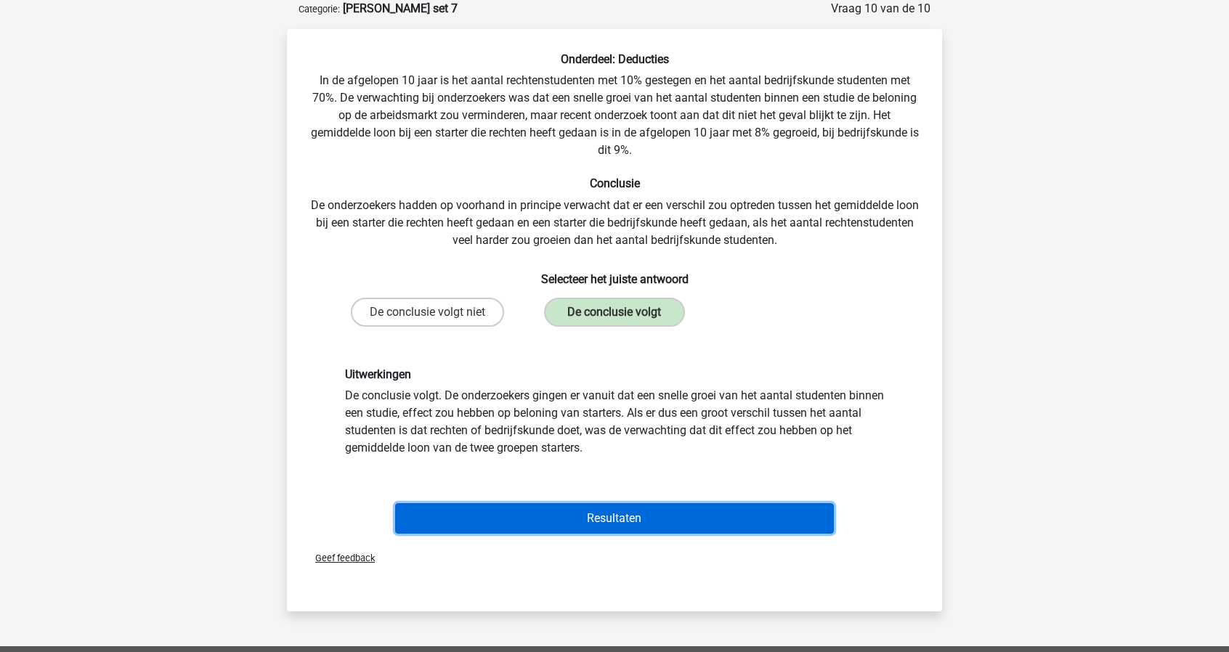
click at [593, 521] on button "Resultaten" at bounding box center [615, 518] width 440 height 31
